Goal: Information Seeking & Learning: Learn about a topic

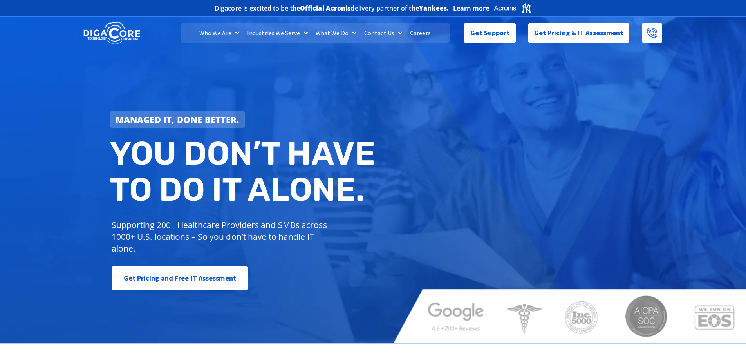
click at [423, 33] on link "Careers" at bounding box center [420, 33] width 29 height 20
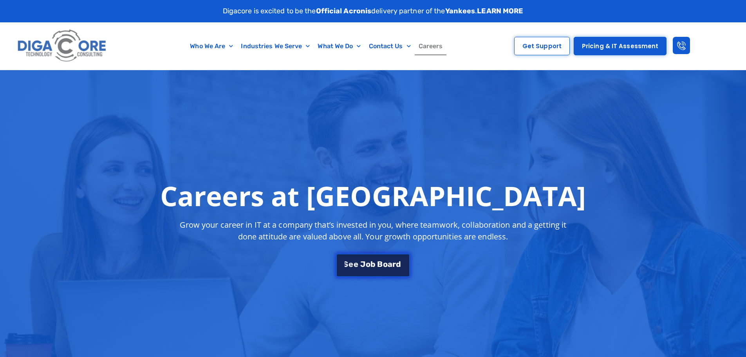
click at [387, 260] on span "a" at bounding box center [389, 264] width 5 height 8
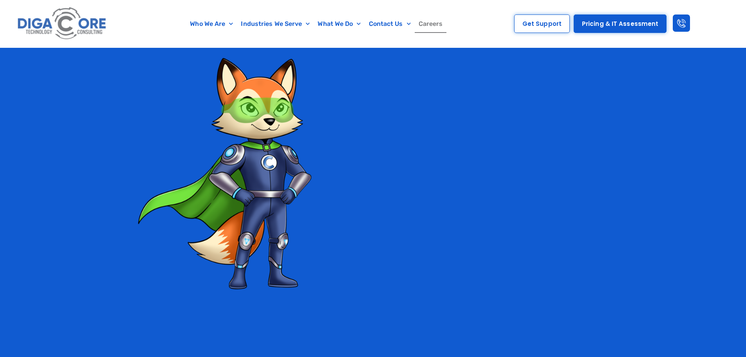
scroll to position [1349, 0]
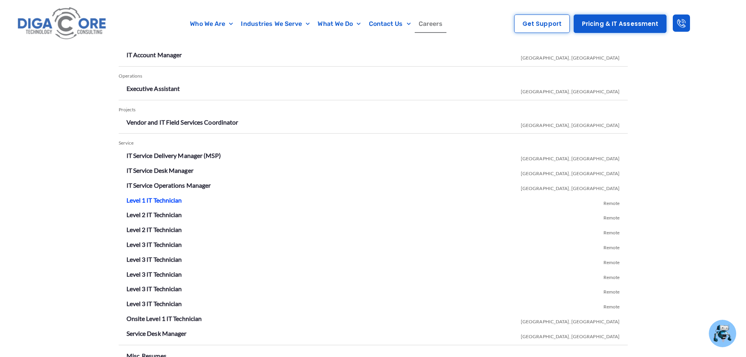
click at [159, 199] on link "Level 1 IT Technician" at bounding box center [154, 199] width 56 height 7
